Goal: Transaction & Acquisition: Purchase product/service

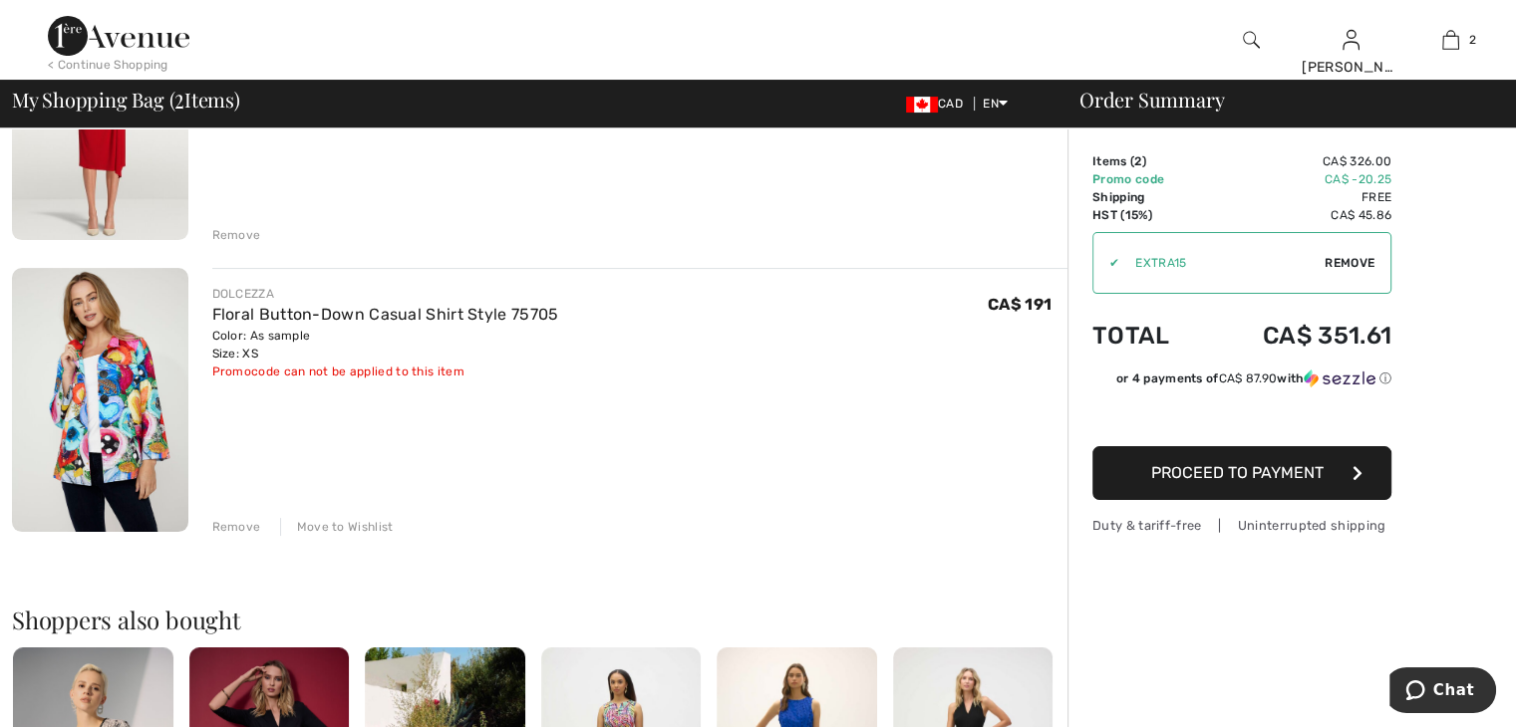
scroll to position [318, 0]
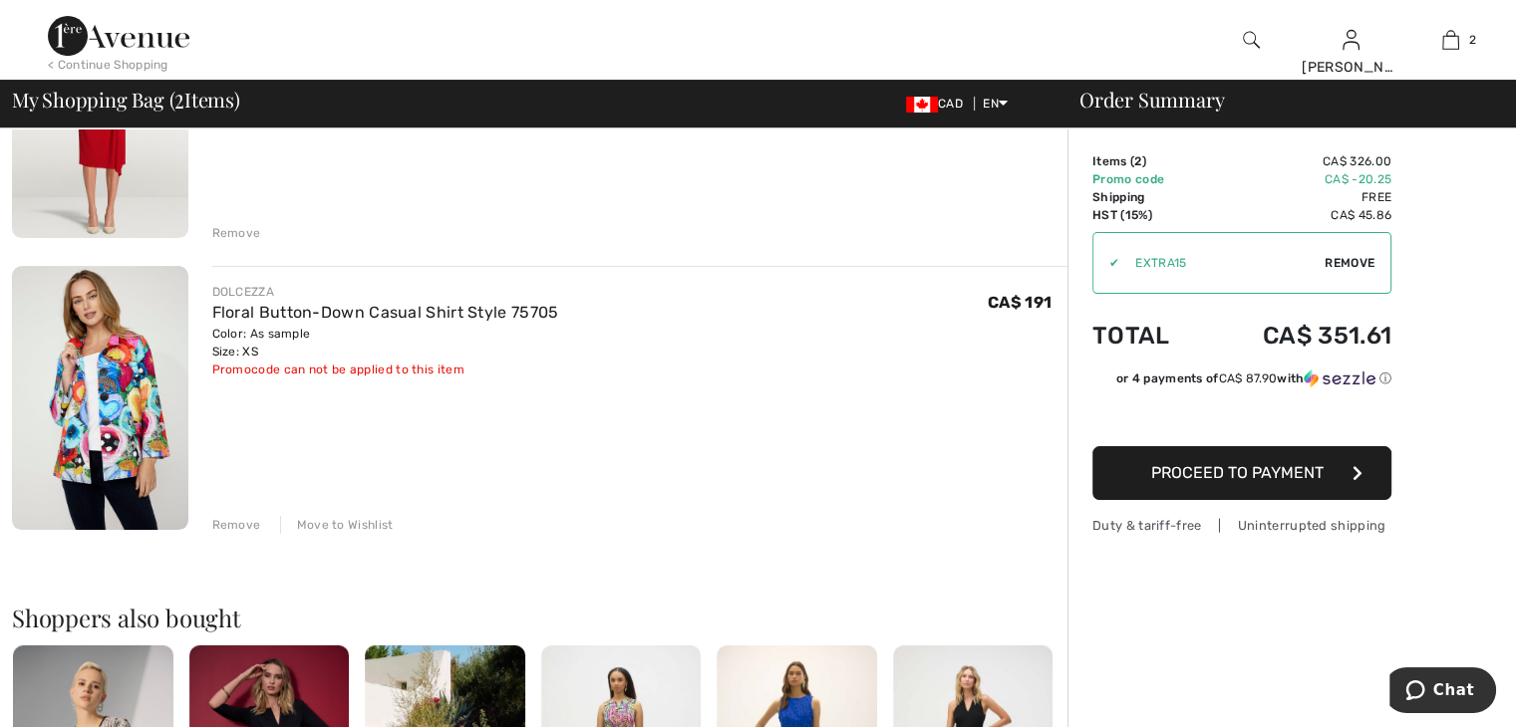
click at [339, 523] on div "Move to Wishlist" at bounding box center [337, 525] width 114 height 18
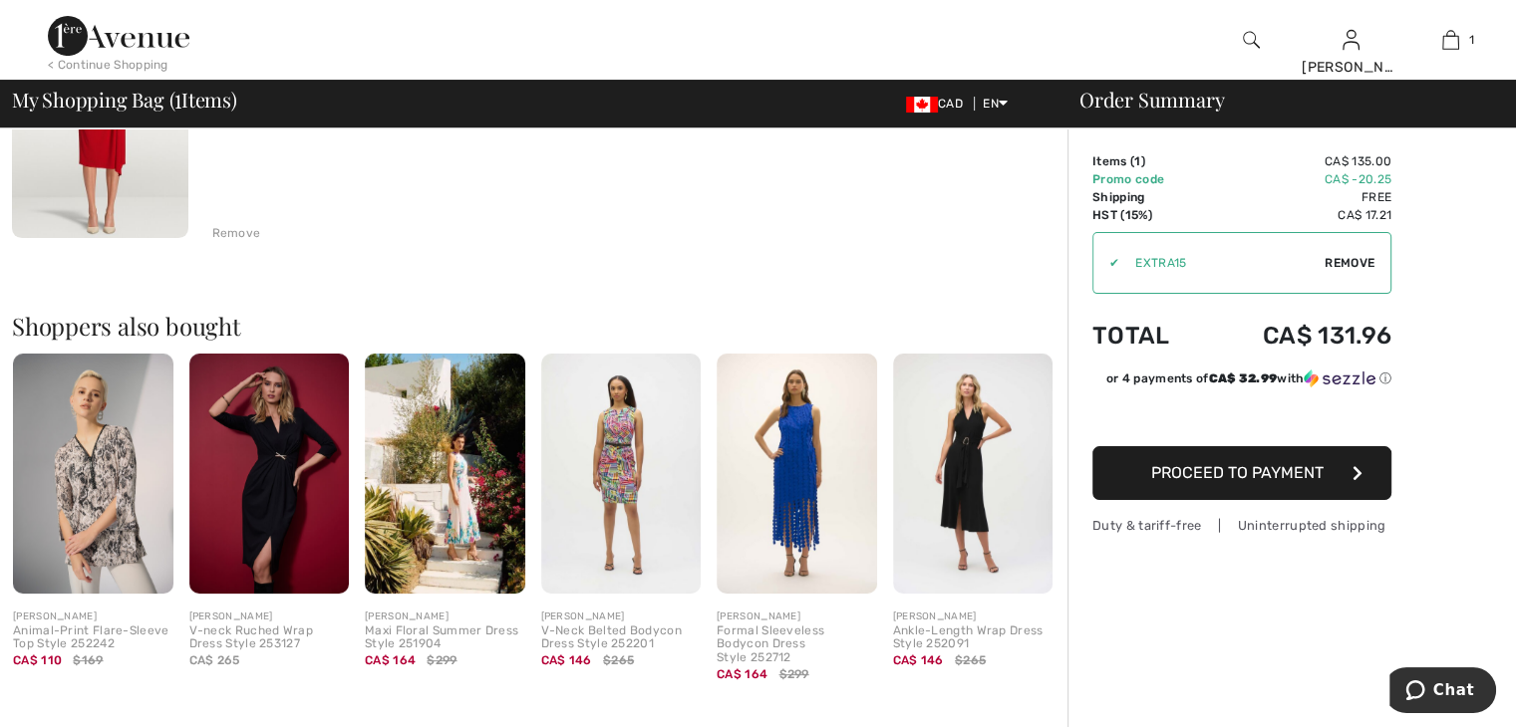
click at [261, 630] on div "V-neck Ruched Wrap Dress Style 253127" at bounding box center [269, 639] width 160 height 28
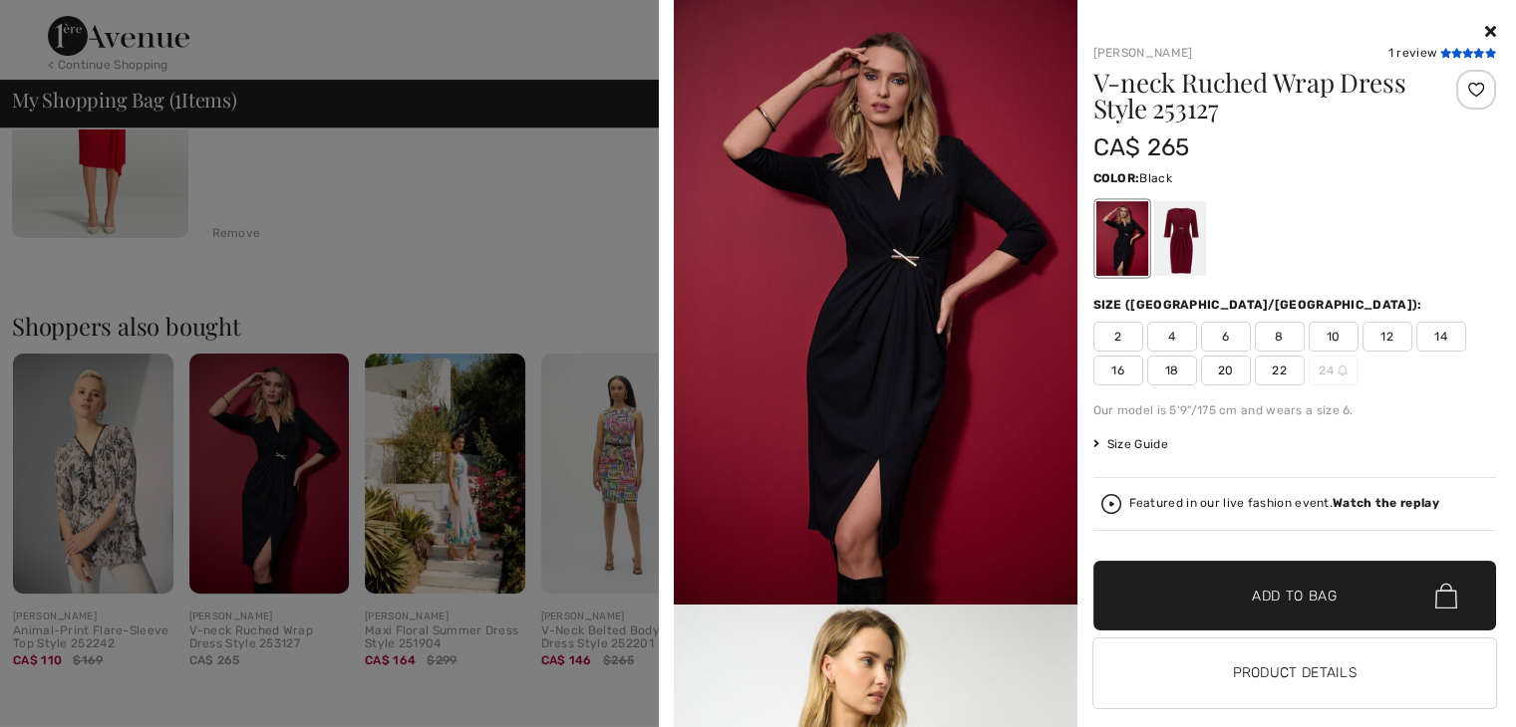
click at [1439, 51] on icon at bounding box center [1444, 53] width 11 height 10
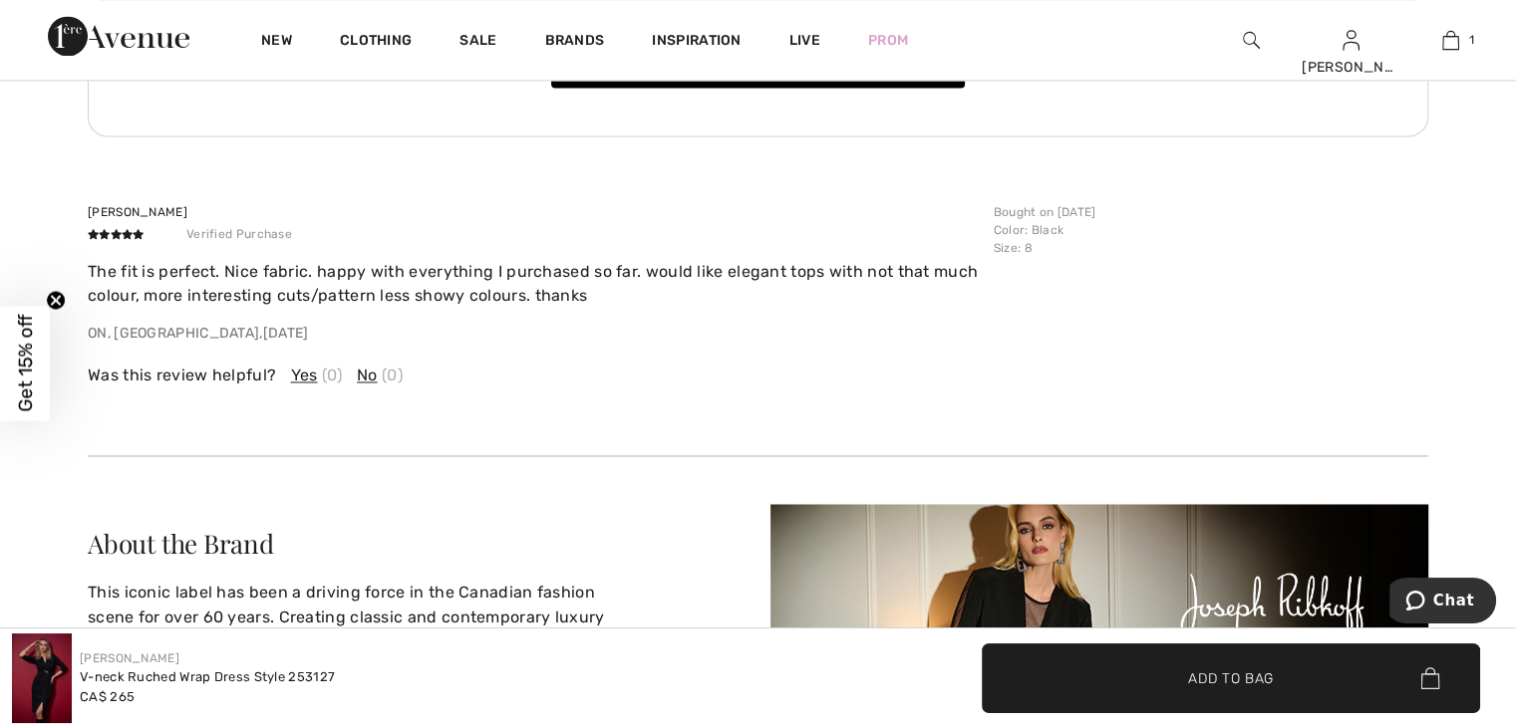
scroll to position [2221, 0]
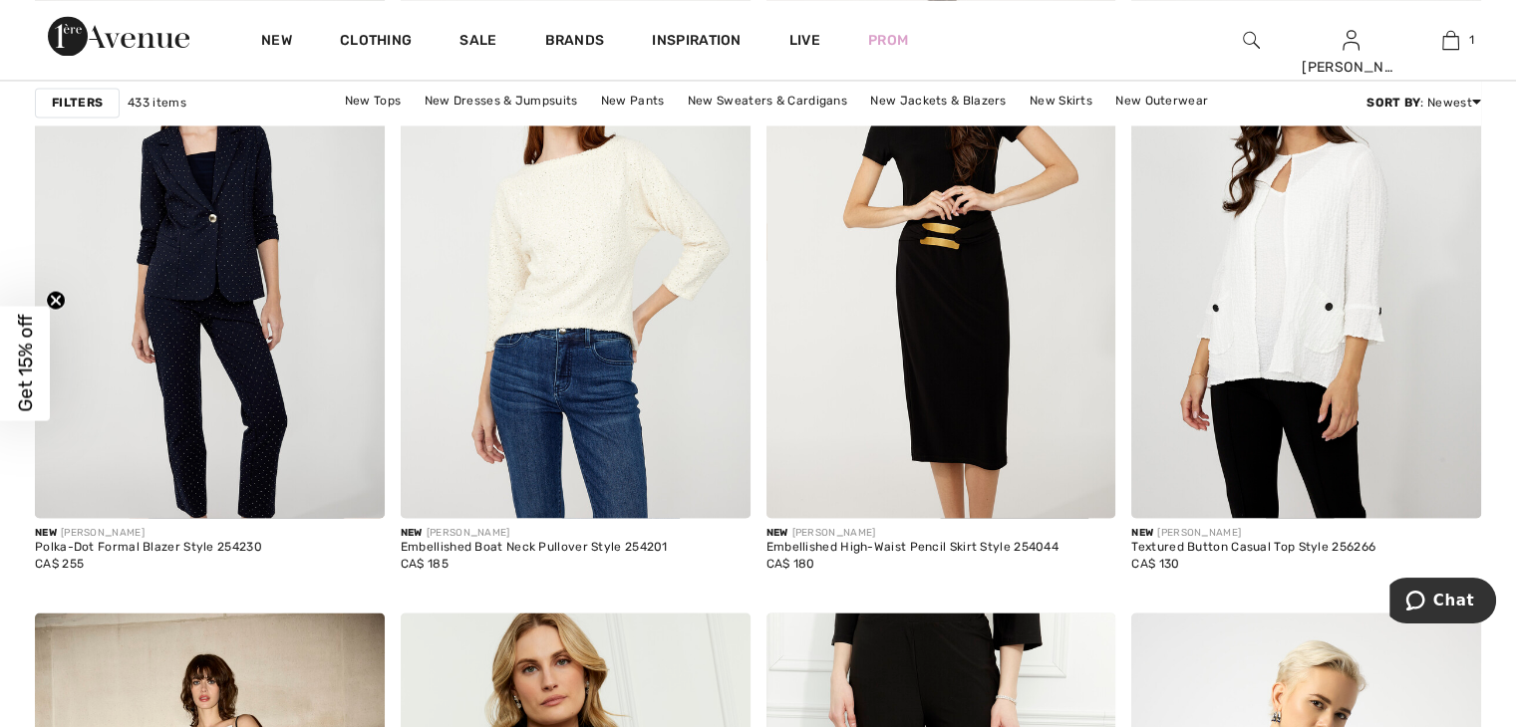
scroll to position [1436, 0]
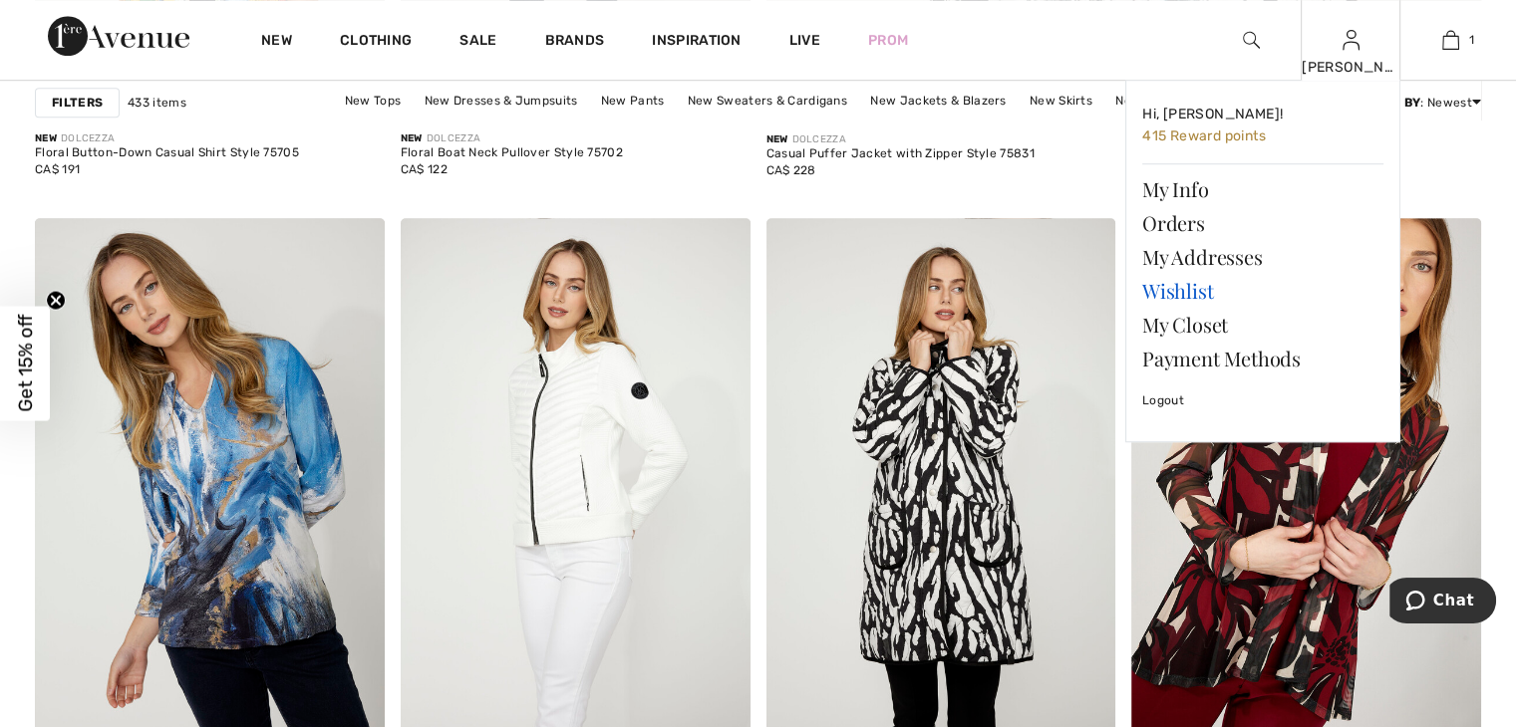
click at [1196, 289] on link "Wishlist" at bounding box center [1262, 291] width 241 height 34
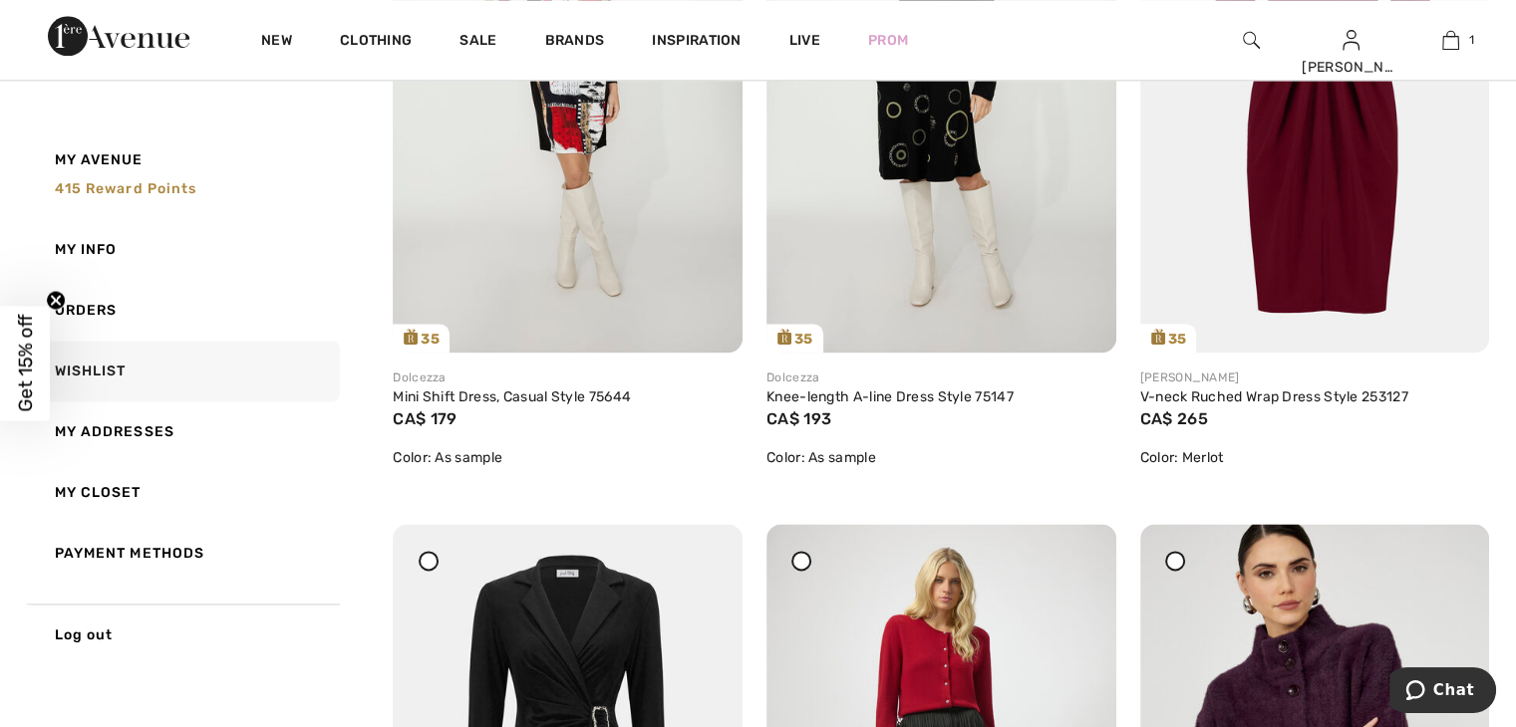
scroll to position [2599, 0]
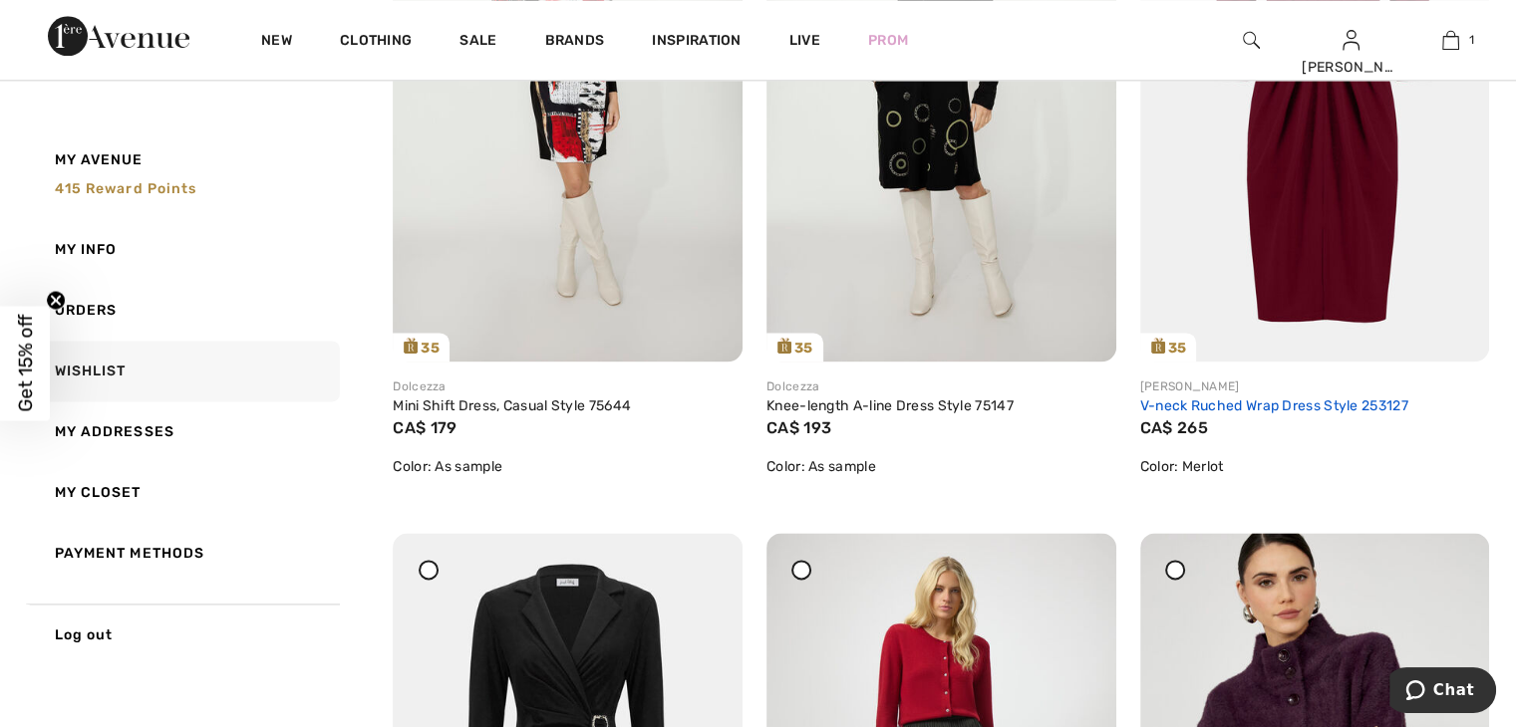
click at [1316, 406] on link "V-neck Ruched Wrap Dress Style 253127" at bounding box center [1274, 406] width 268 height 17
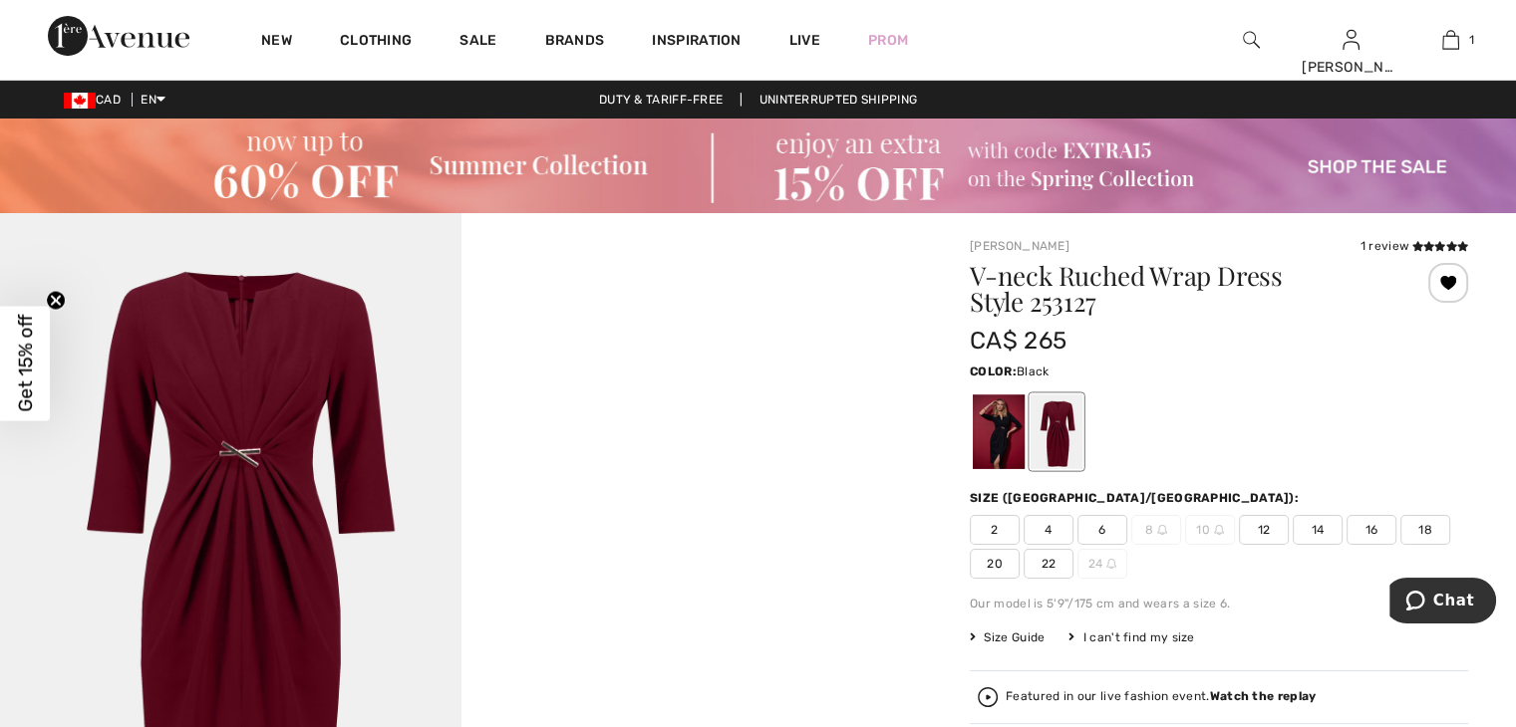
click at [998, 429] on div at bounding box center [999, 432] width 52 height 75
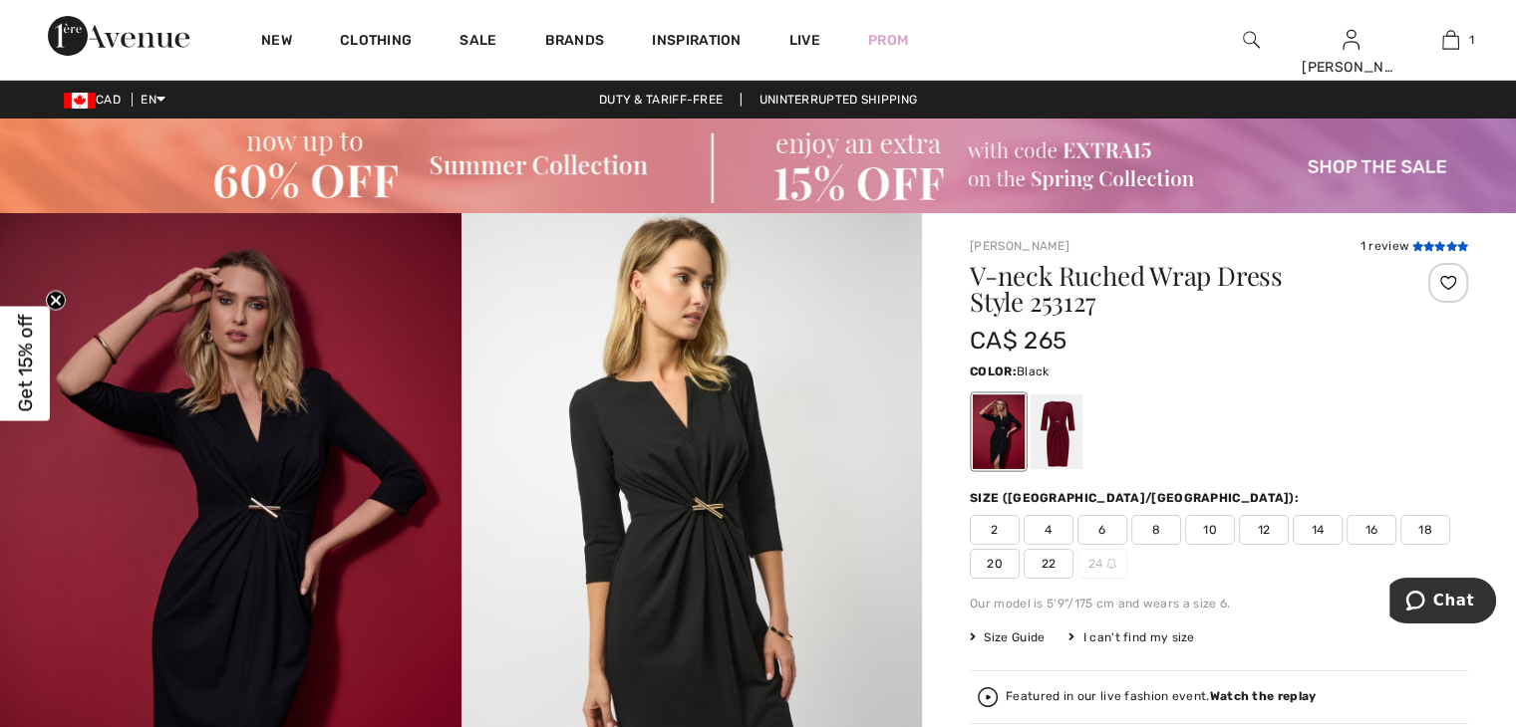
click at [1419, 248] on icon at bounding box center [1416, 246] width 11 height 10
